Goal: Find specific page/section

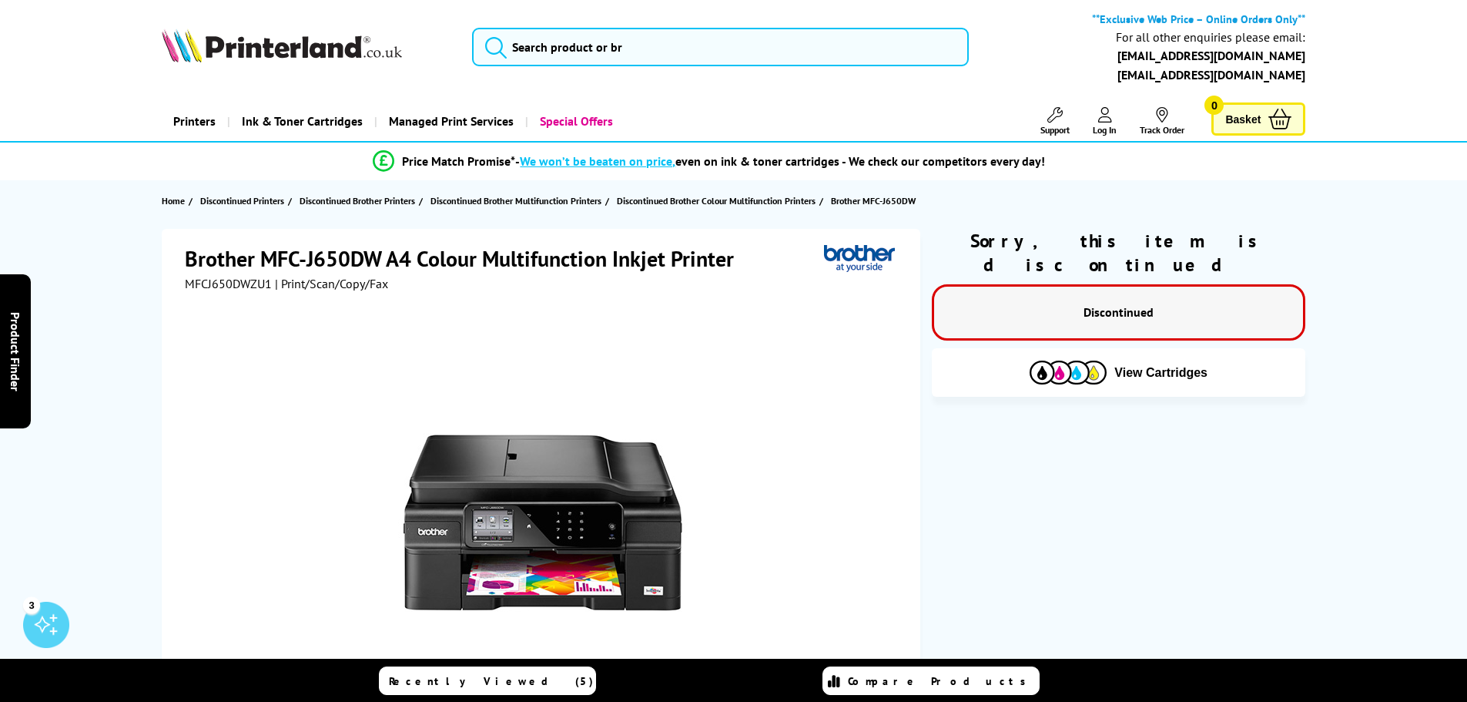
click at [265, 286] on span "MFCJ650DWZU1" at bounding box center [228, 283] width 87 height 15
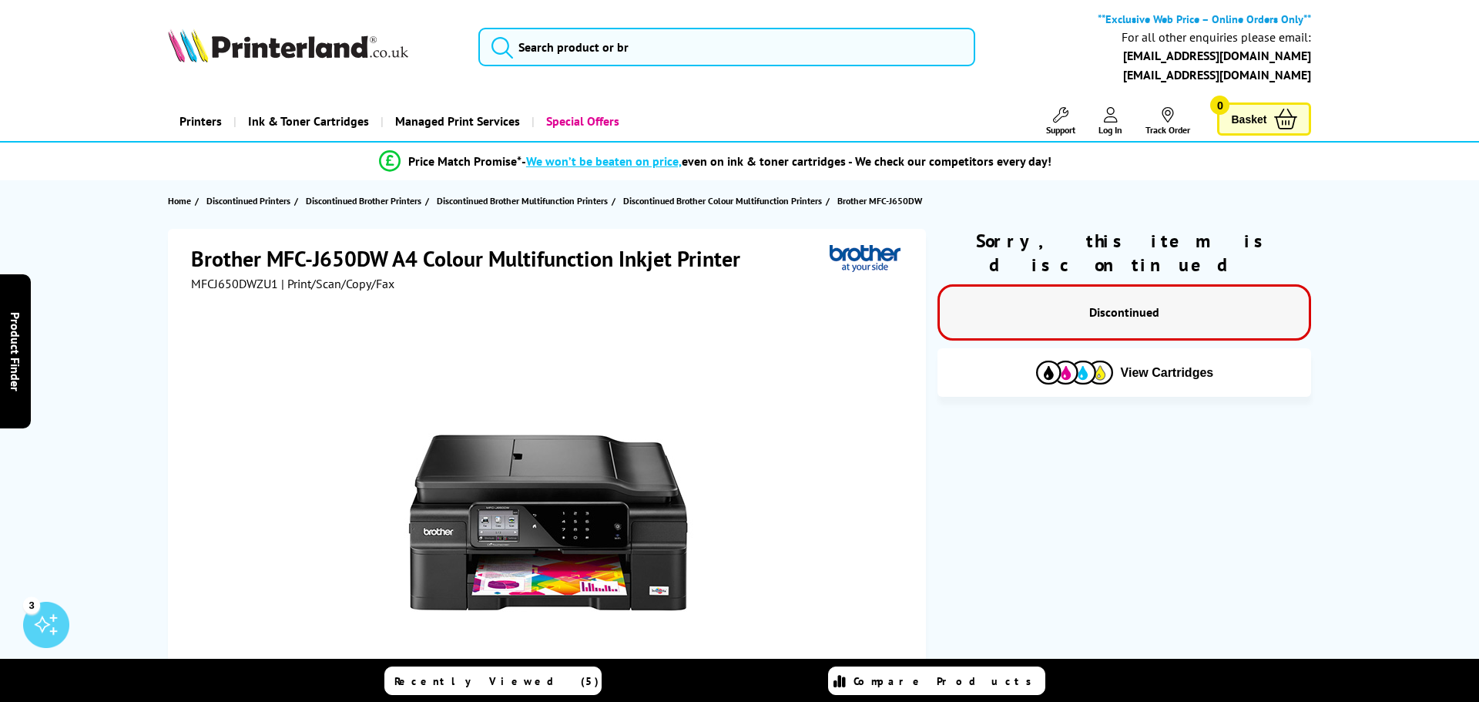
click at [0, 0] on div "Great service. Unbeatable prices. We've got you covered. At [GEOGRAPHIC_DATA], …" at bounding box center [0, 0] width 0 height 0
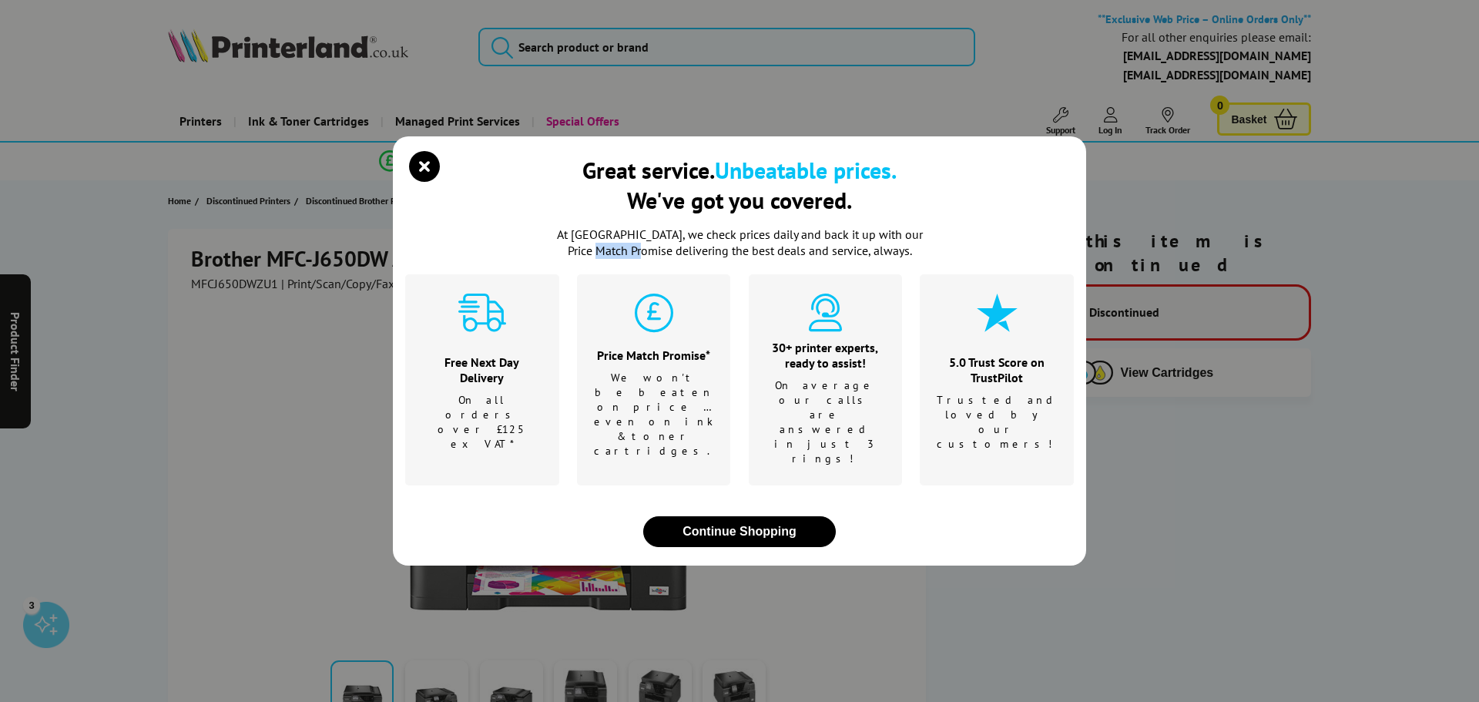
click at [427, 182] on icon "close modal" at bounding box center [424, 166] width 31 height 31
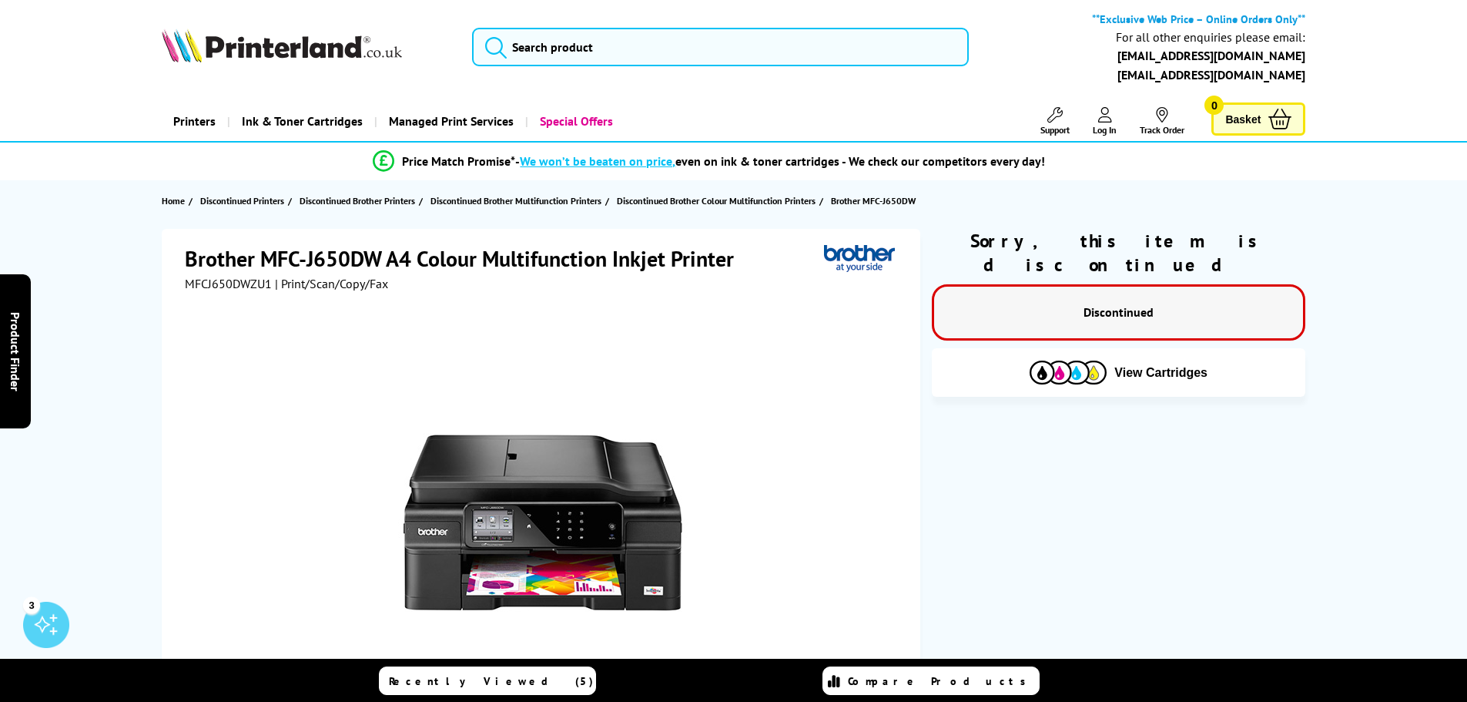
click at [236, 283] on span "MFCJ650DWZU1" at bounding box center [228, 283] width 87 height 15
click at [235, 284] on span "MFCJ650DWZU1" at bounding box center [228, 283] width 87 height 15
drag, startPoint x: 257, startPoint y: 293, endPoint x: 251, endPoint y: 285, distance: 9.9
click at [253, 289] on span "MFCJ650DWZU1" at bounding box center [228, 283] width 87 height 15
click at [251, 284] on span "MFCJ650DWZU1" at bounding box center [228, 283] width 87 height 15
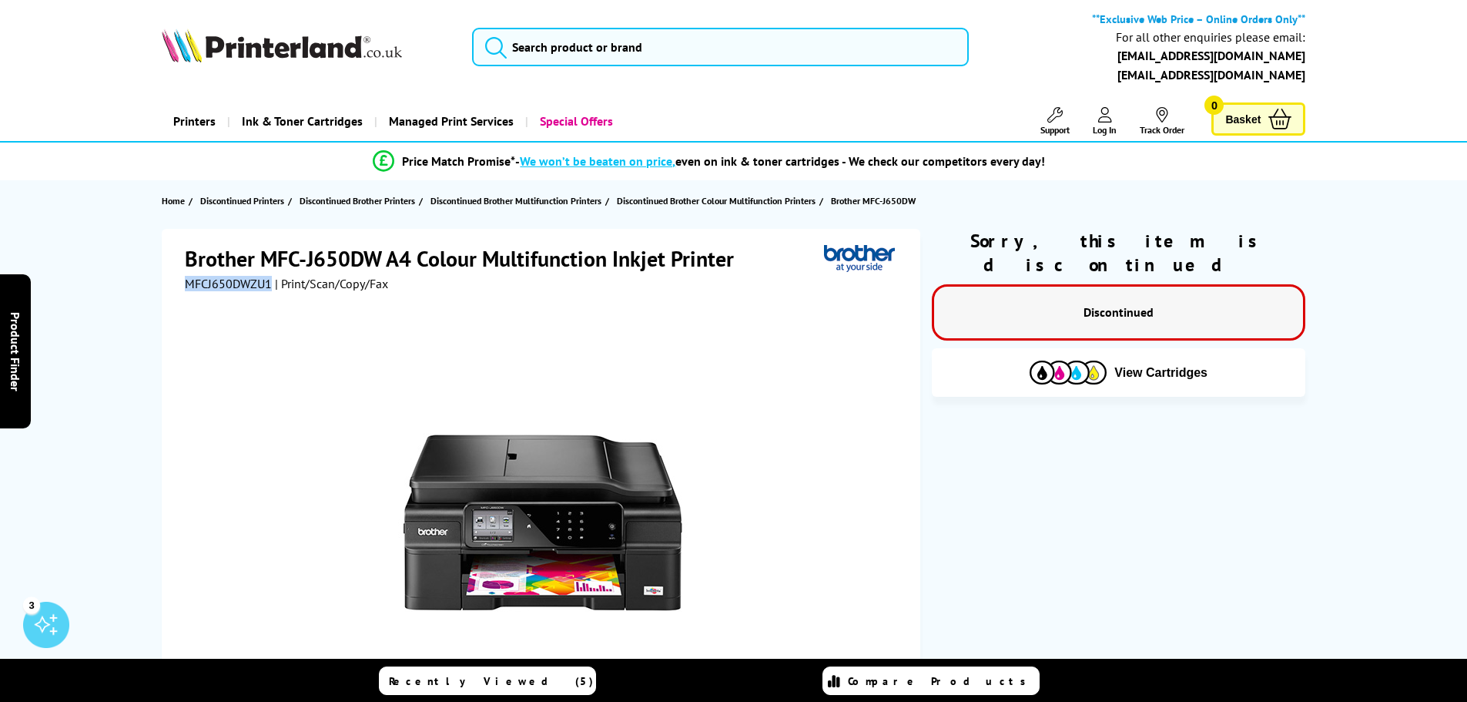
click at [250, 284] on span "MFCJ650DWZU1" at bounding box center [228, 283] width 87 height 15
copy span "MFCJ650DWZU1"
drag, startPoint x: 1116, startPoint y: 278, endPoint x: 1114, endPoint y: 270, distance: 8.0
click at [1115, 284] on div "Discontinued" at bounding box center [1119, 312] width 374 height 56
click at [244, 277] on span "MFCJ650DWZU1" at bounding box center [228, 283] width 87 height 15
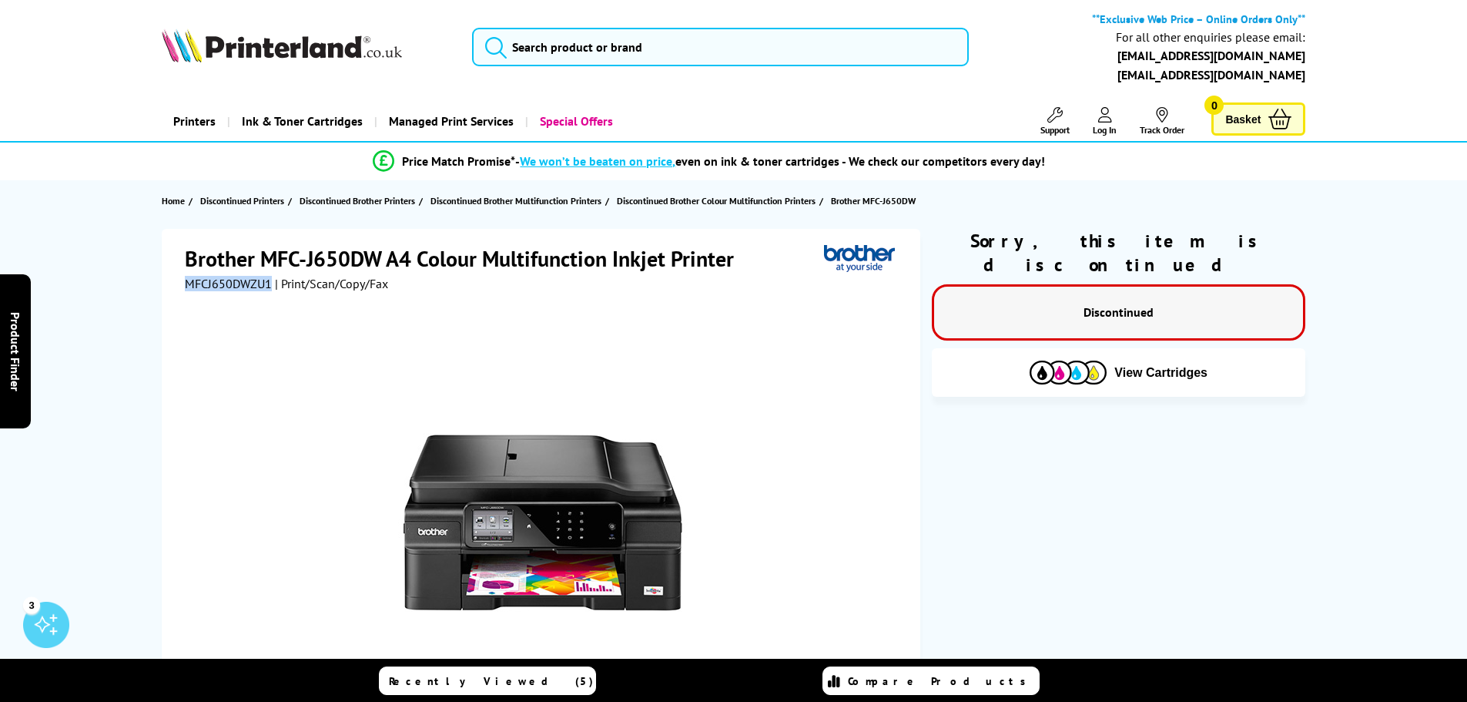
click at [244, 277] on span "MFCJ650DWZU1" at bounding box center [228, 283] width 87 height 15
copy span "MFCJ650DWZU1"
drag, startPoint x: 237, startPoint y: 280, endPoint x: 279, endPoint y: 264, distance: 44.4
click at [279, 264] on h1 "Brother MFC-J650DW A4 Colour Multifunction Inkjet Printer" at bounding box center [467, 258] width 565 height 28
drag, startPoint x: 377, startPoint y: 249, endPoint x: 264, endPoint y: 246, distance: 112.5
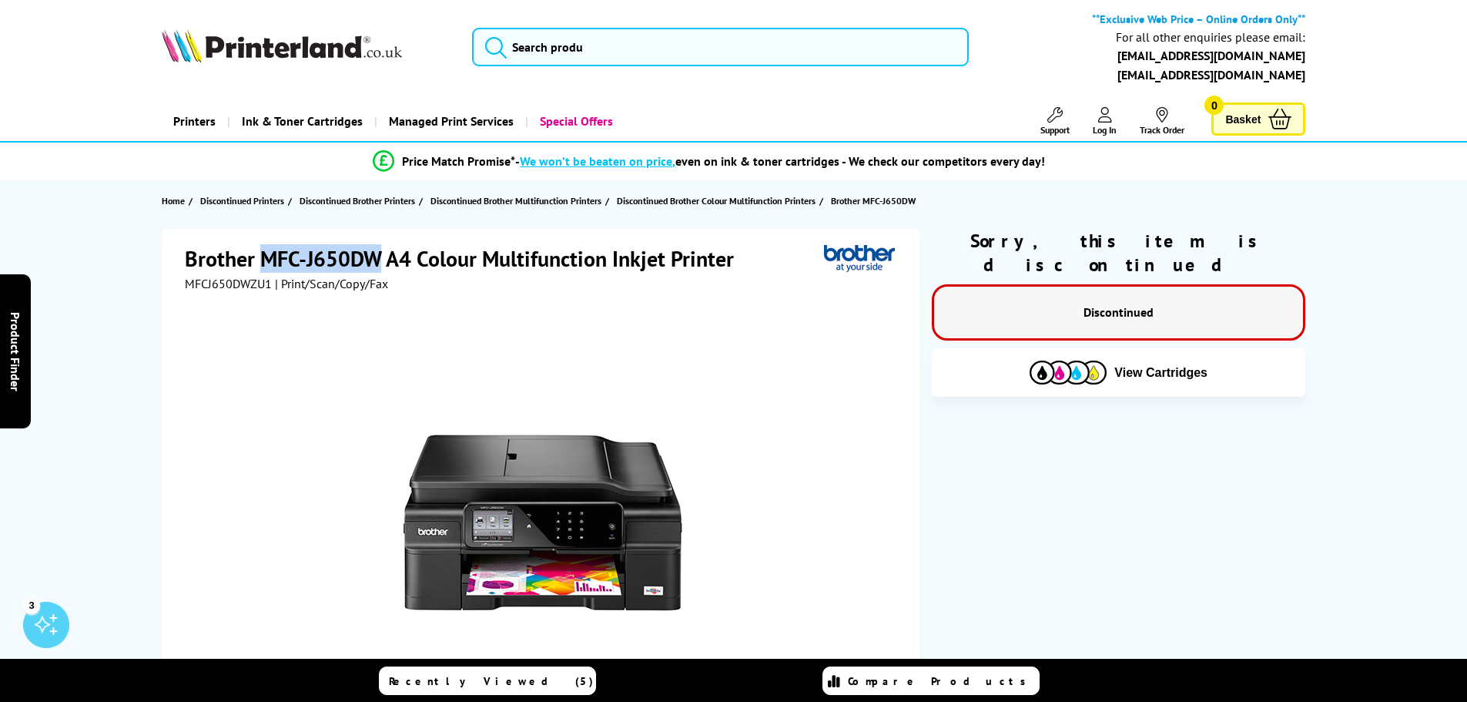
click at [264, 246] on h1 "Brother MFC-J650DW A4 Colour Multifunction Inkjet Printer" at bounding box center [467, 258] width 565 height 28
copy h1 "MFC-J650DW"
click at [1261, 627] on div "Brother MFC-J650DW A4 Colour Multifunction Inkjet Printer MFCJ650DWZU1 | Print/…" at bounding box center [734, 539] width 1232 height 620
